Goal: Information Seeking & Learning: Learn about a topic

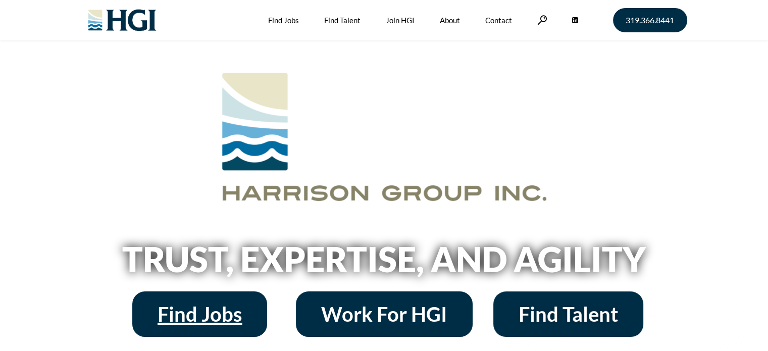
click at [198, 299] on link "Find Jobs" at bounding box center [199, 314] width 135 height 45
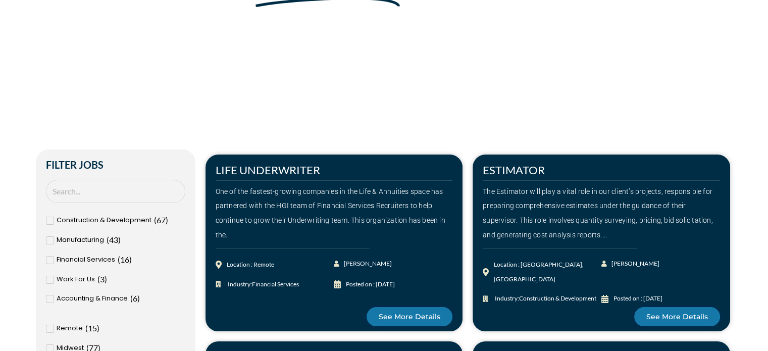
scroll to position [152, 0]
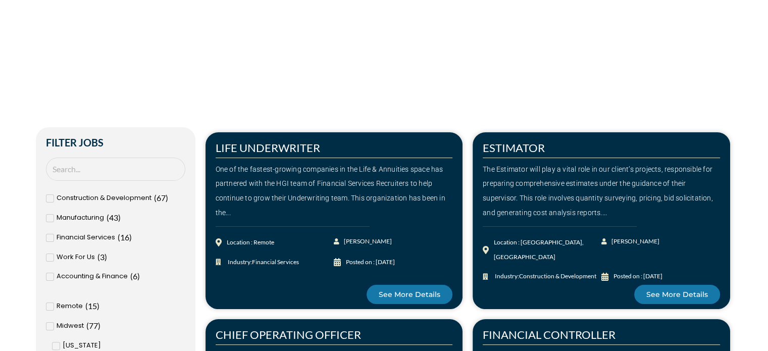
click at [50, 237] on icon at bounding box center [50, 238] width 4 height 6
click at [0, 0] on input "Financial Services ( 16 )" at bounding box center [0, 0] width 0 height 0
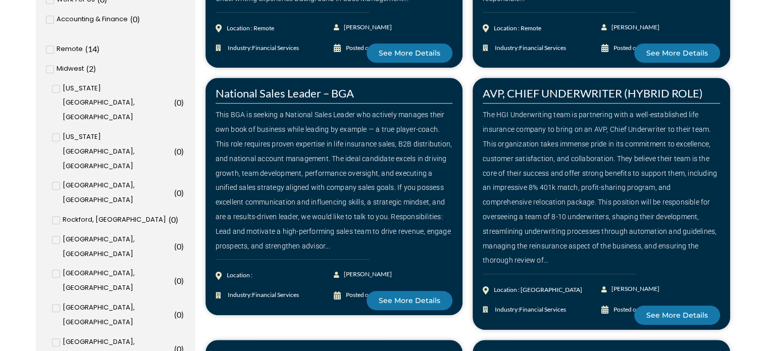
scroll to position [455, 0]
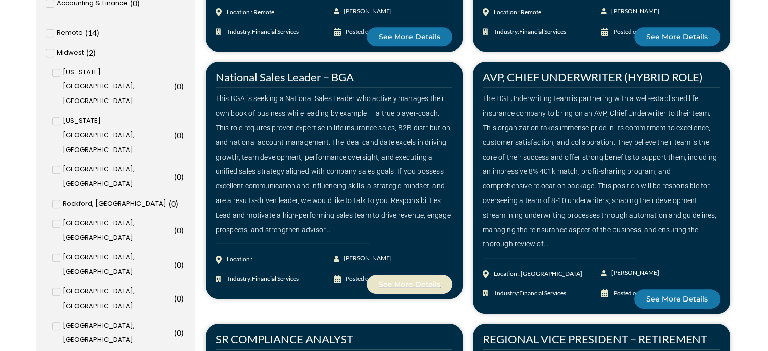
click at [398, 281] on span "See More Details" at bounding box center [410, 284] width 62 height 7
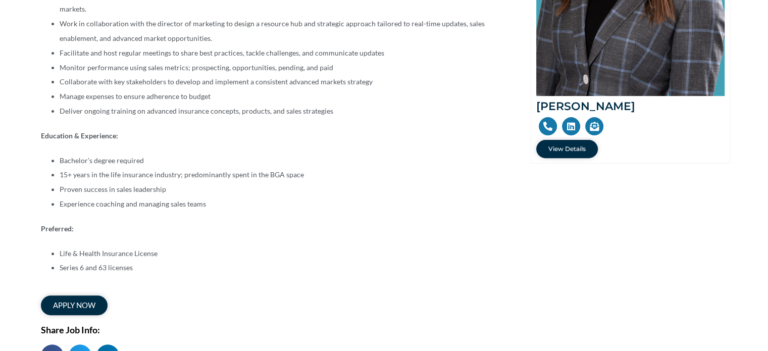
scroll to position [101, 0]
